Goal: Navigation & Orientation: Find specific page/section

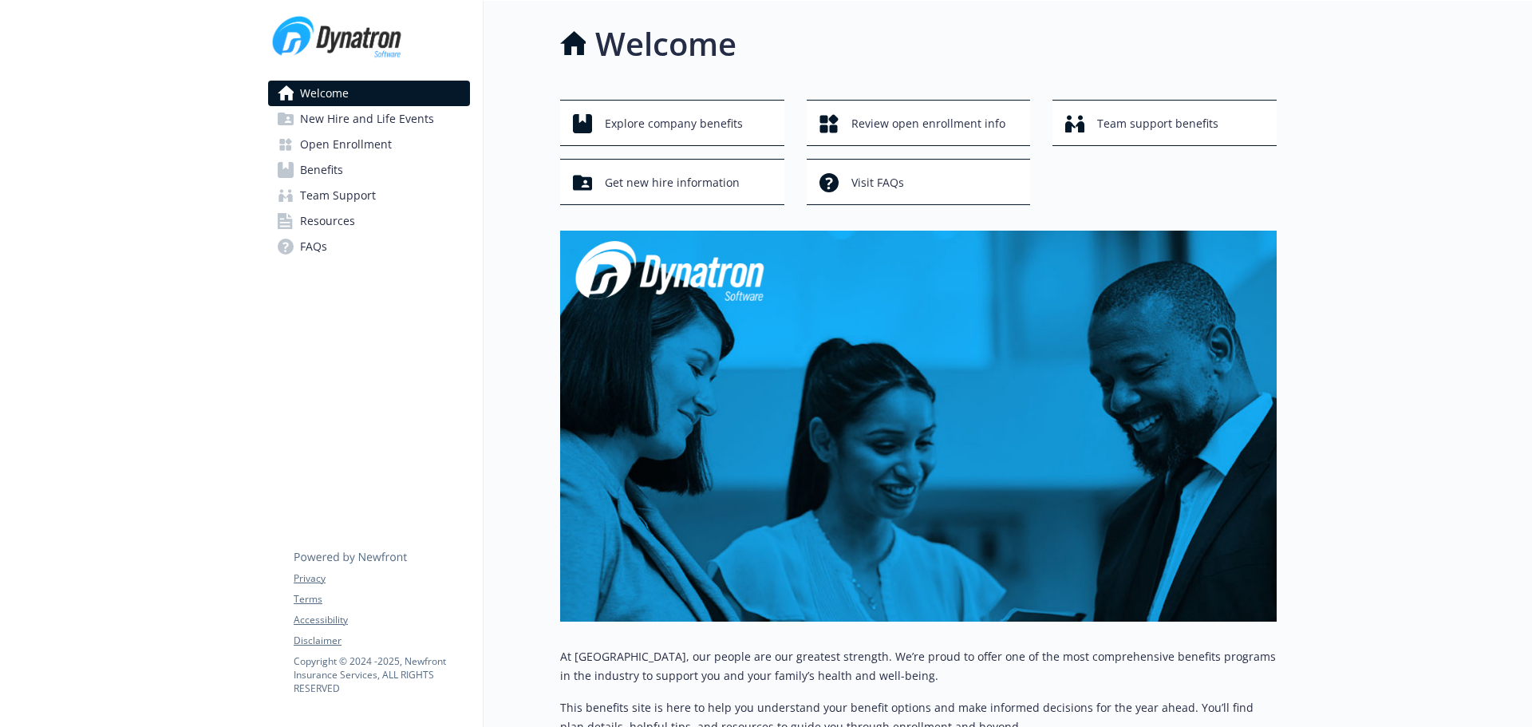
click at [361, 225] on link "Resources" at bounding box center [369, 221] width 202 height 26
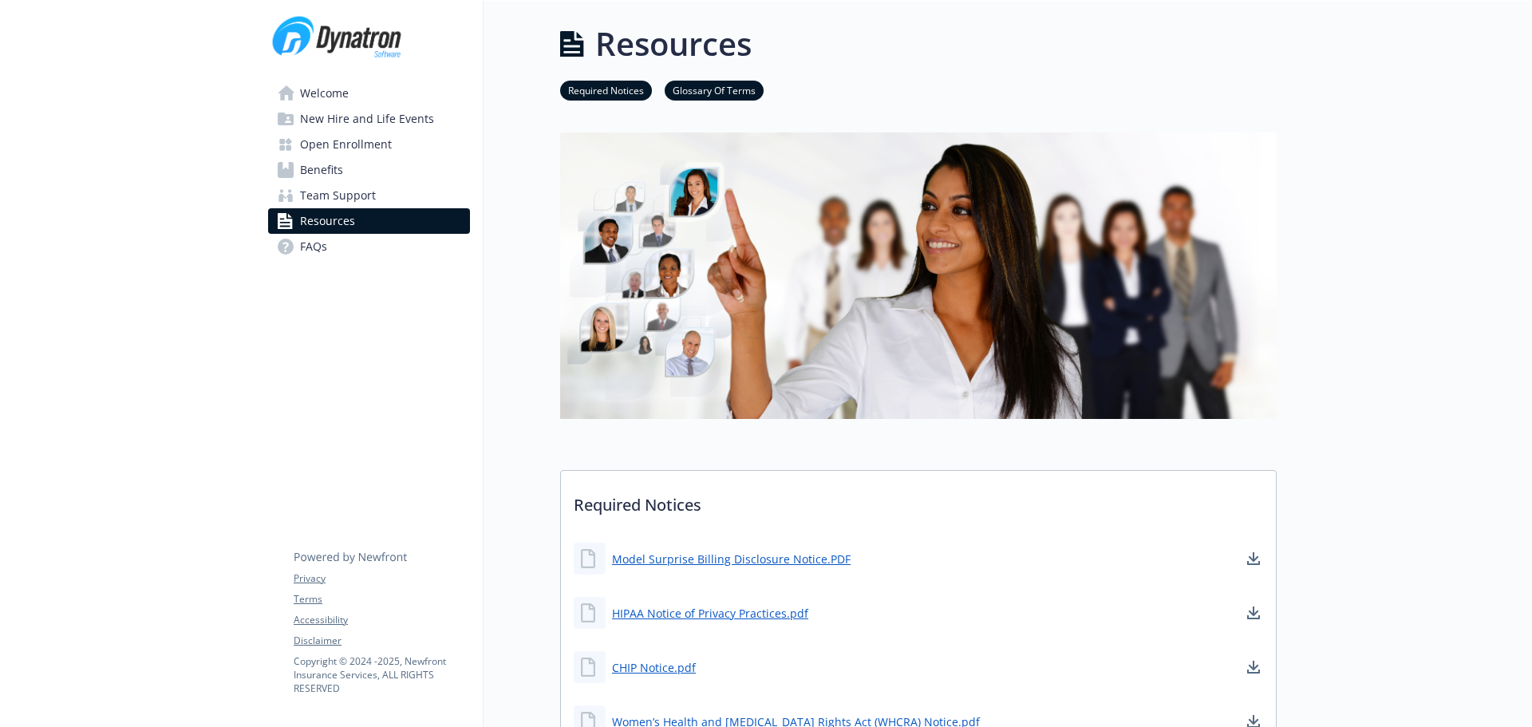
click at [365, 169] on link "Benefits" at bounding box center [369, 170] width 202 height 26
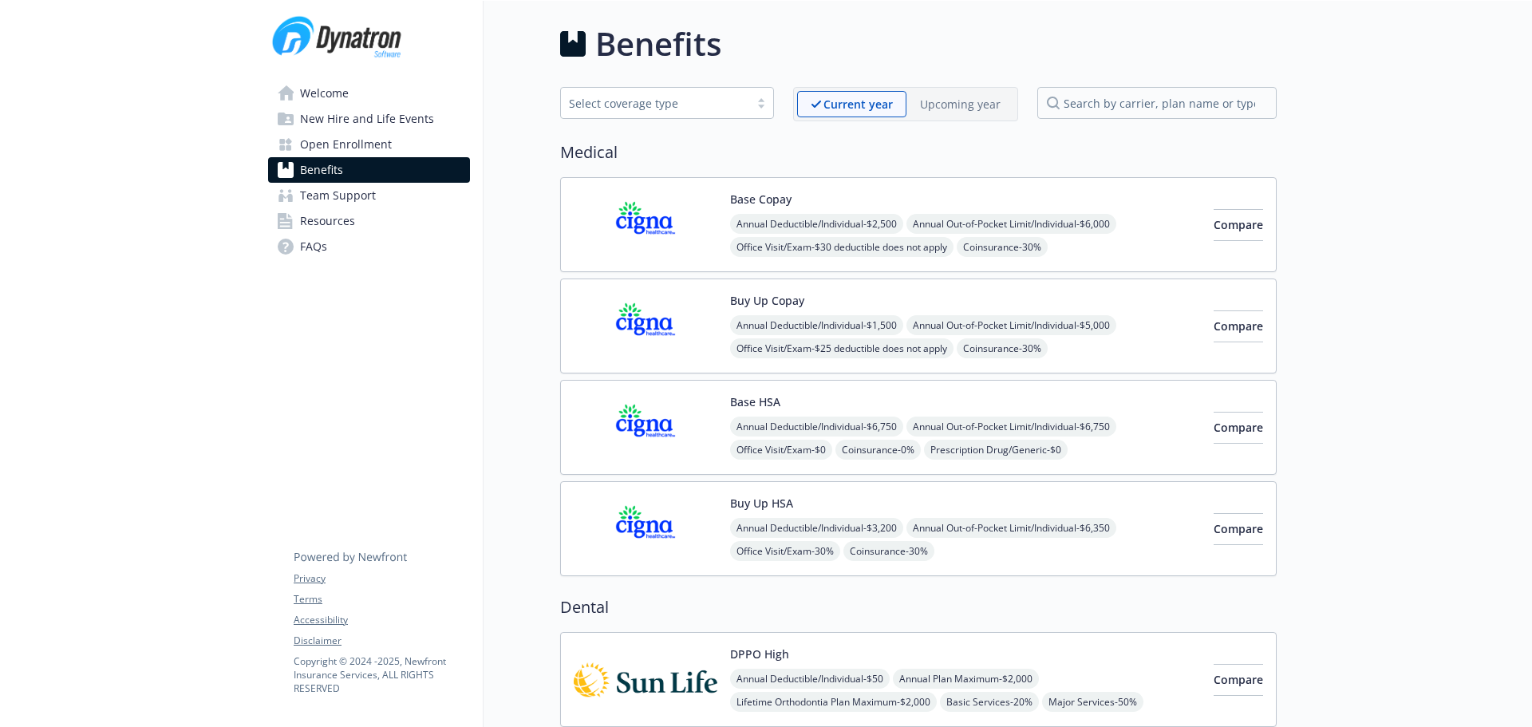
click at [365, 97] on link "Welcome" at bounding box center [369, 94] width 202 height 26
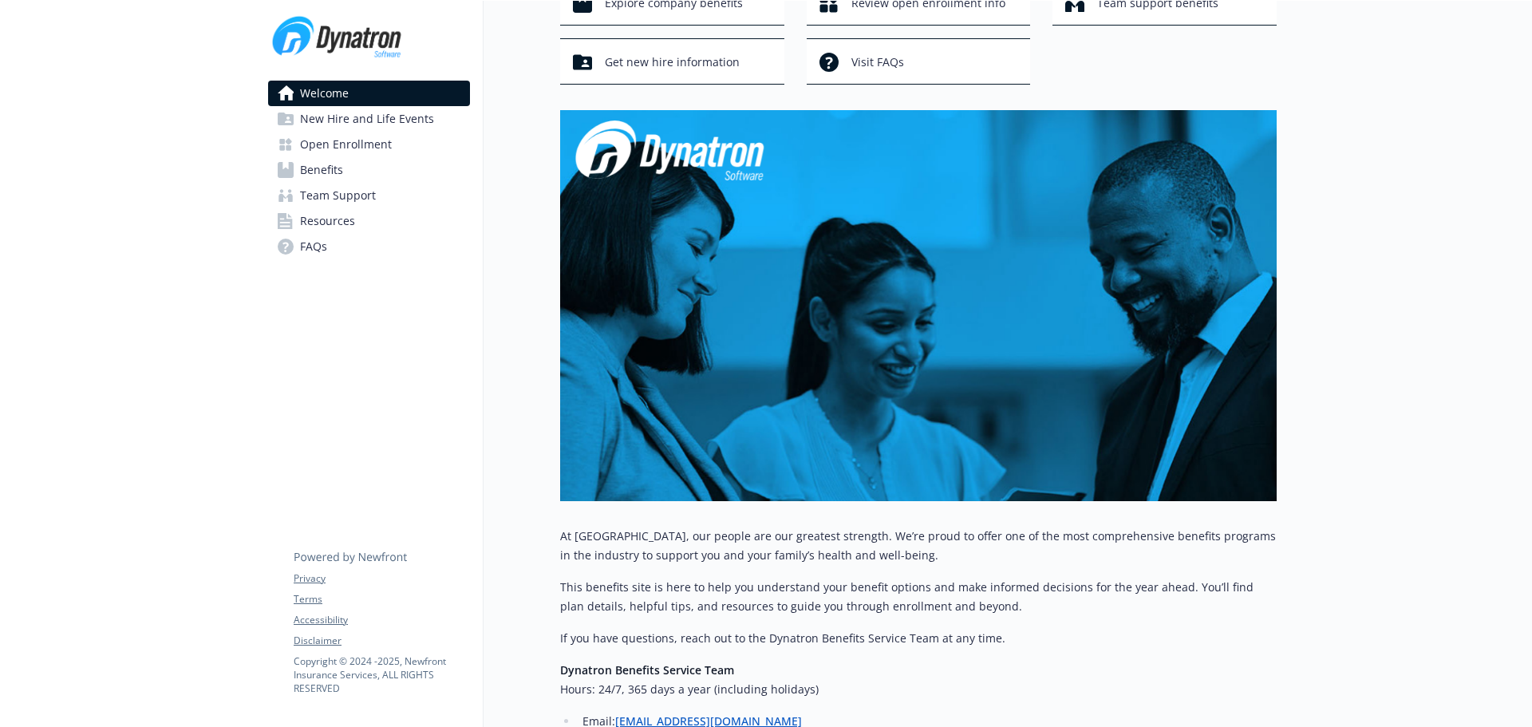
scroll to position [307, 0]
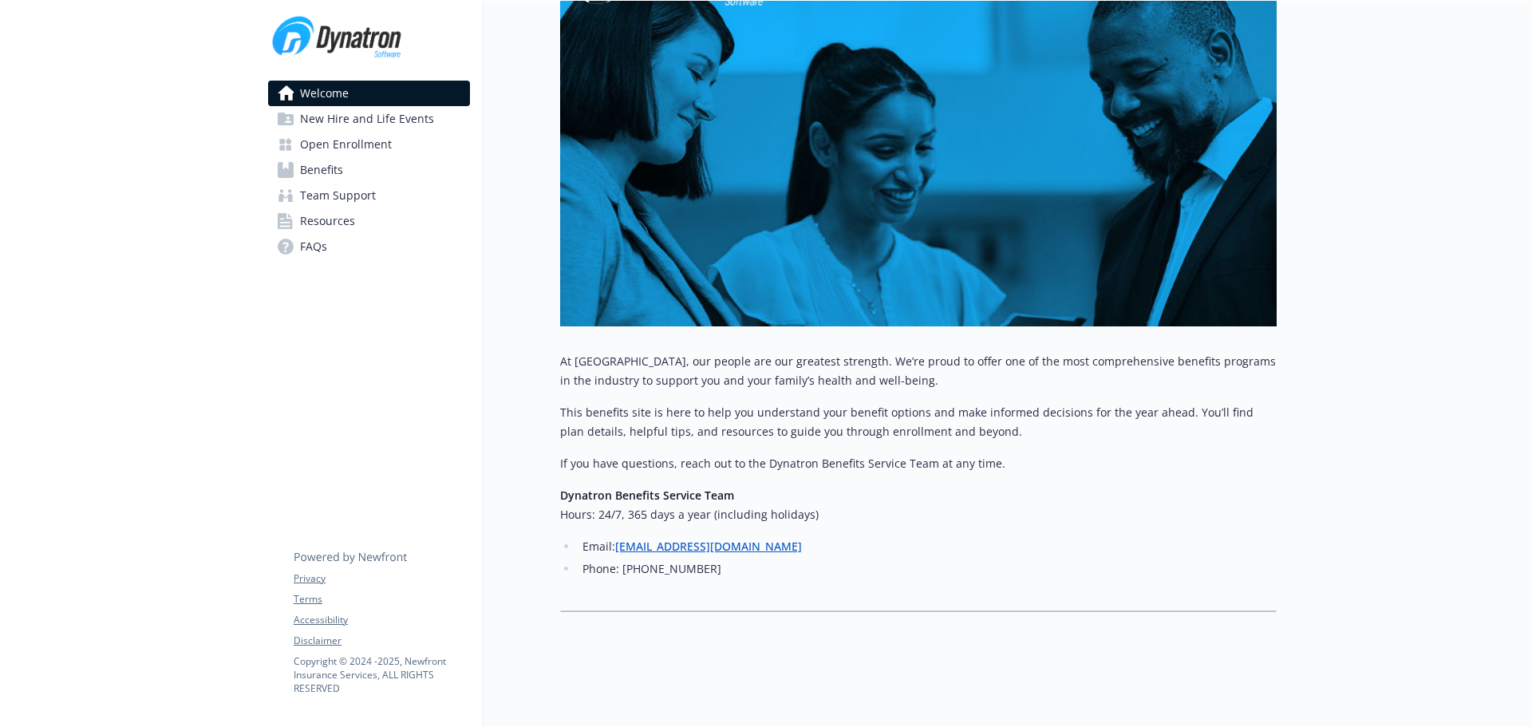
click at [375, 115] on span "New Hire and Life Events" at bounding box center [367, 119] width 134 height 26
